Goal: Task Accomplishment & Management: Use online tool/utility

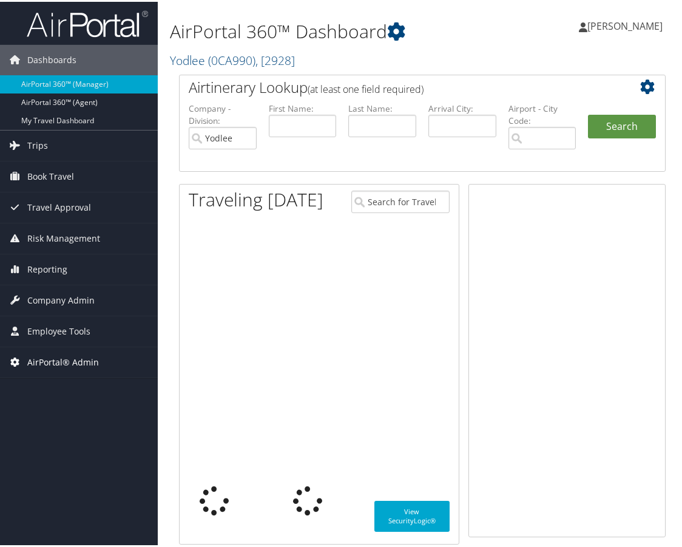
click at [60, 355] on span "AirPortal® Admin" at bounding box center [63, 360] width 72 height 30
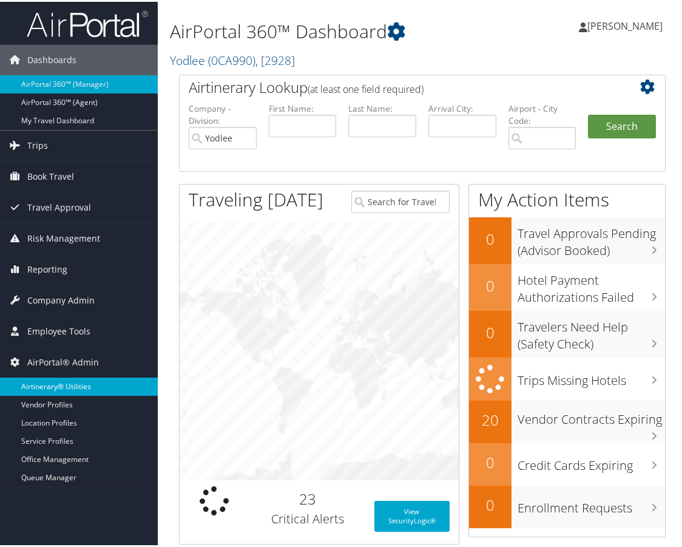
click at [72, 384] on link "Airtinerary® Utilities" at bounding box center [79, 384] width 158 height 18
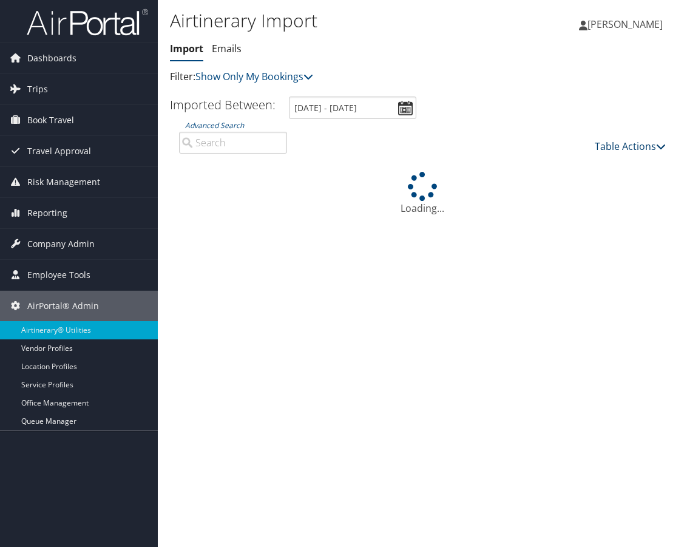
click at [620, 146] on link "Table Actions" at bounding box center [629, 146] width 71 height 13
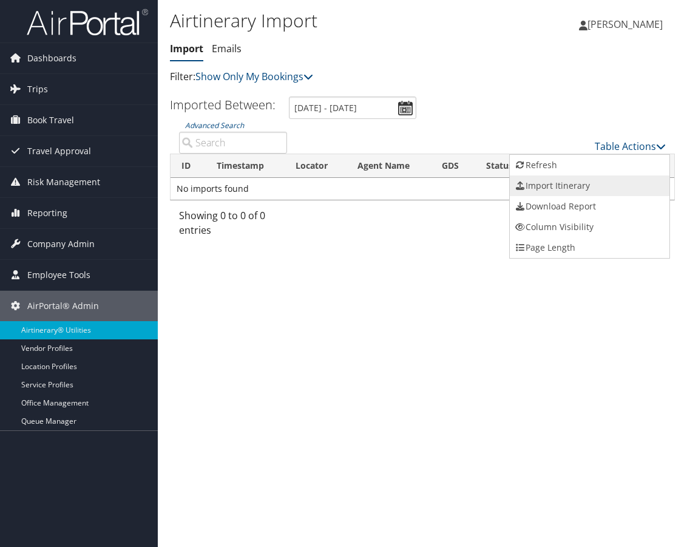
click at [573, 186] on link "Import Itinerary" at bounding box center [590, 185] width 160 height 21
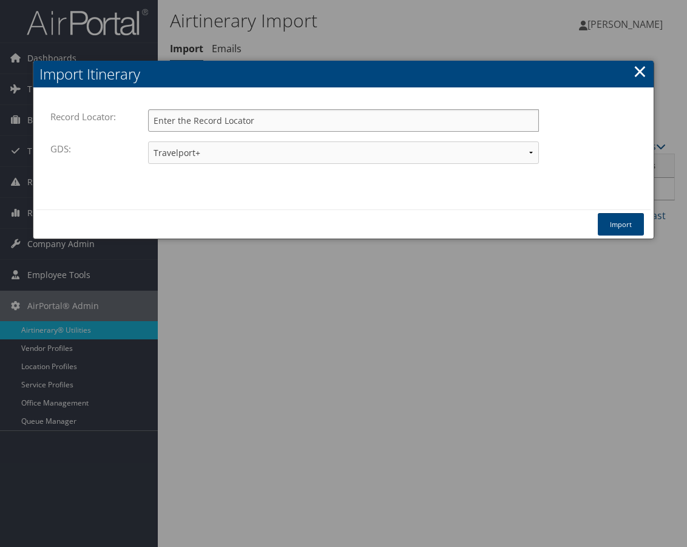
click at [223, 121] on input "Record Locator:" at bounding box center [343, 120] width 391 height 22
paste input "DJ065Q"
type input "DJ065Q"
click at [624, 221] on button "Import" at bounding box center [620, 224] width 46 height 22
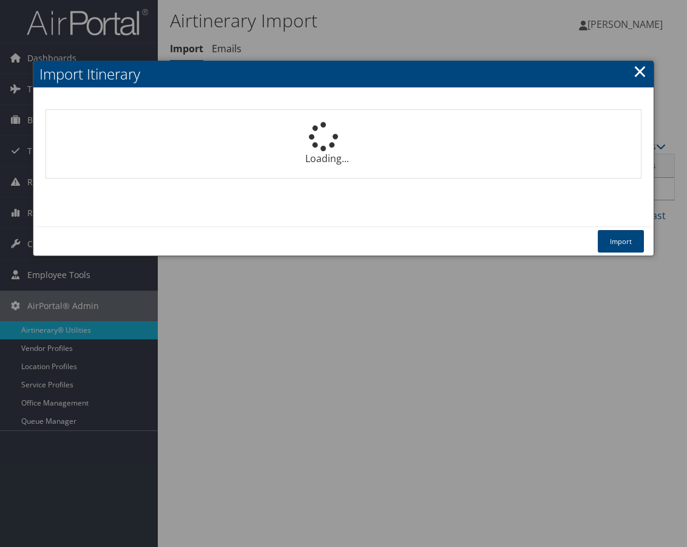
select select "1P"
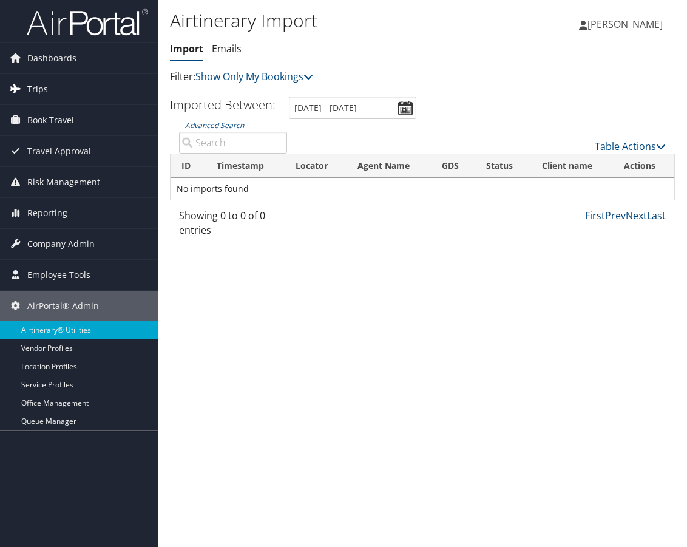
click at [45, 103] on span "Trips" at bounding box center [37, 89] width 21 height 30
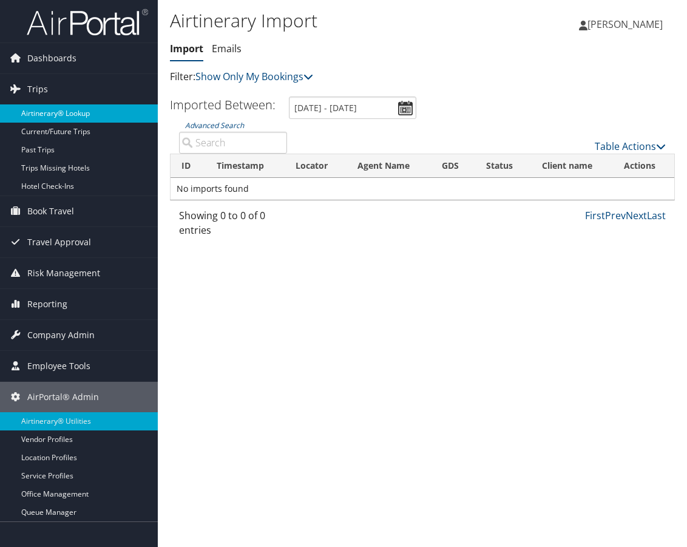
click at [51, 110] on link "Airtinerary® Lookup" at bounding box center [79, 113] width 158 height 18
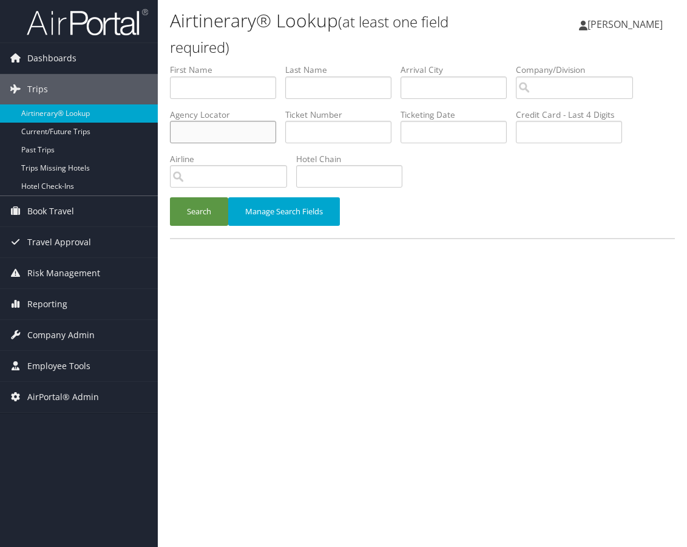
paste input "DJ065Q"
type input "DJ065Q"
click at [207, 215] on button "Search" at bounding box center [199, 211] width 58 height 29
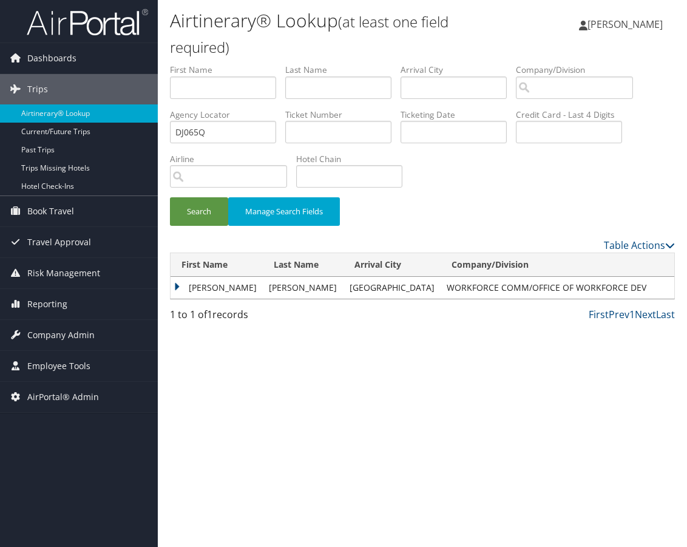
click at [175, 286] on td "[PERSON_NAME]" at bounding box center [216, 288] width 92 height 22
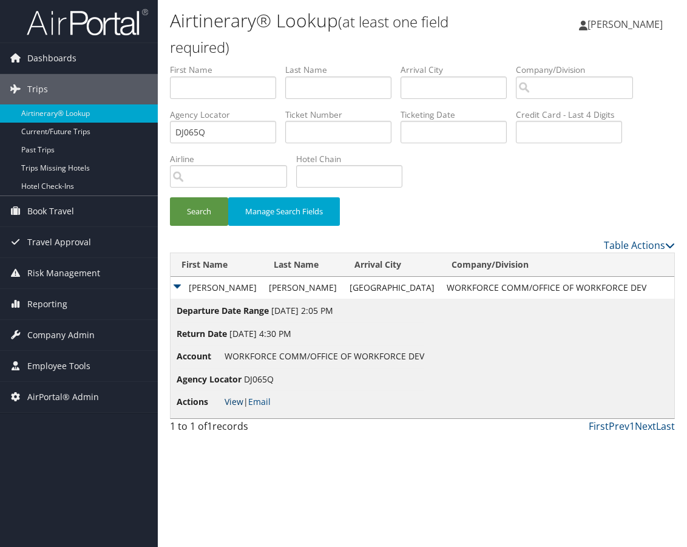
click at [235, 405] on link "View" at bounding box center [233, 401] width 19 height 12
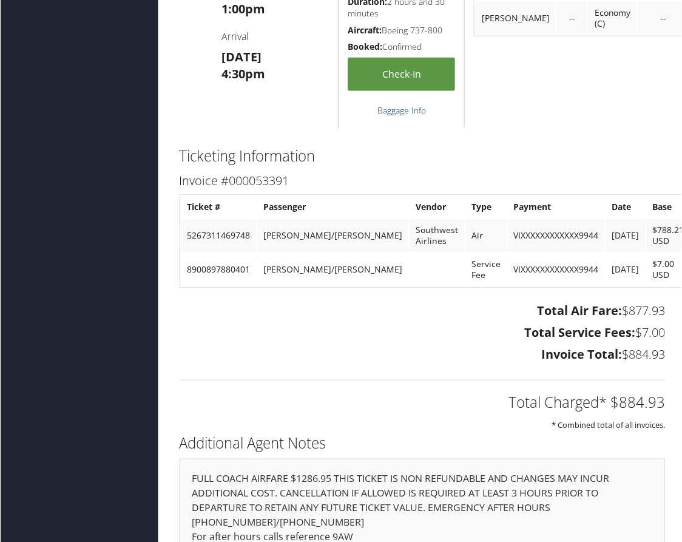
scroll to position [1225, 0]
